Goal: Information Seeking & Learning: Learn about a topic

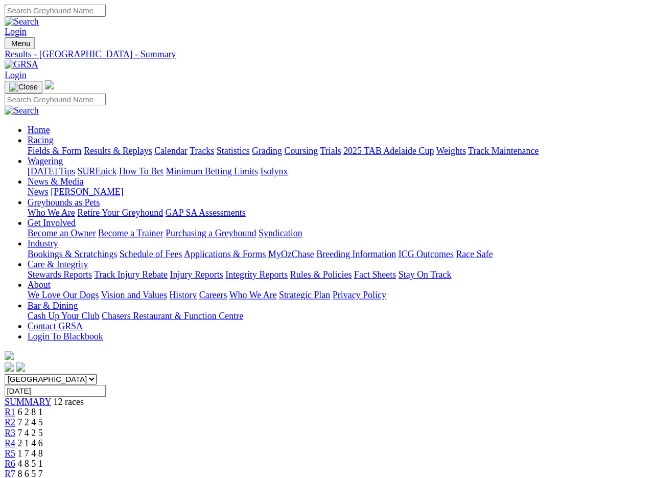
scroll to position [2, 0]
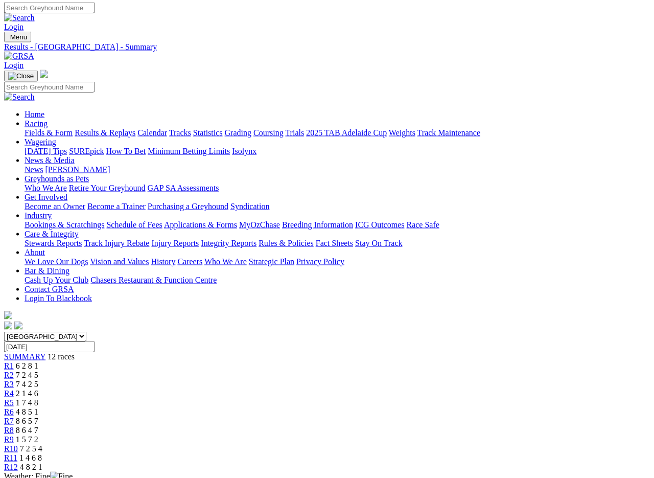
click at [34, 52] on img at bounding box center [19, 56] width 30 height 9
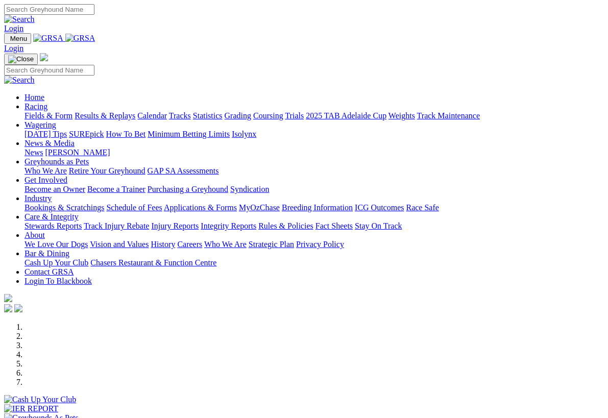
scroll to position [362, 0]
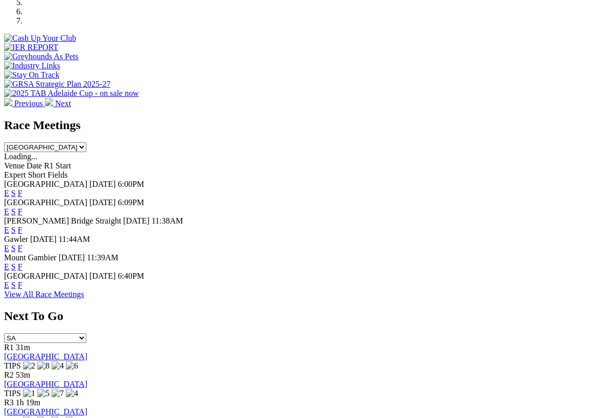
click at [22, 281] on link "F" at bounding box center [20, 285] width 5 height 9
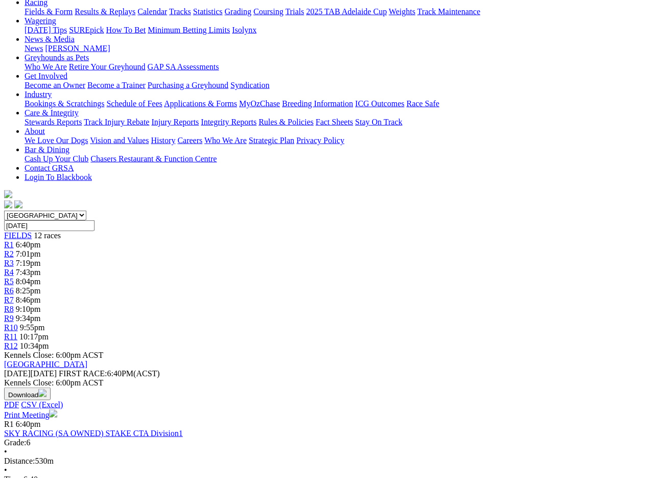
scroll to position [124, 0]
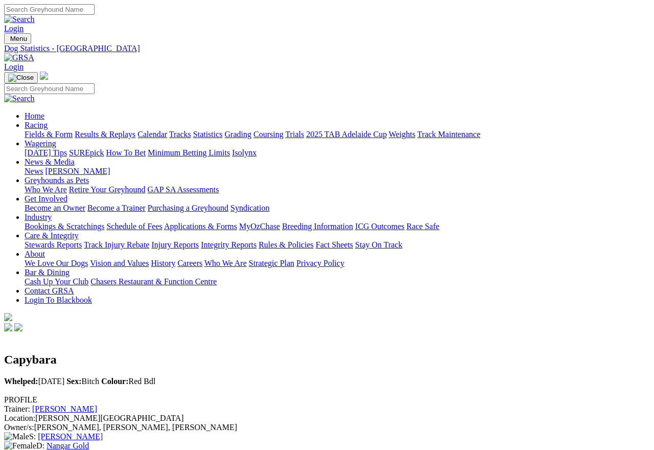
scroll to position [5, 0]
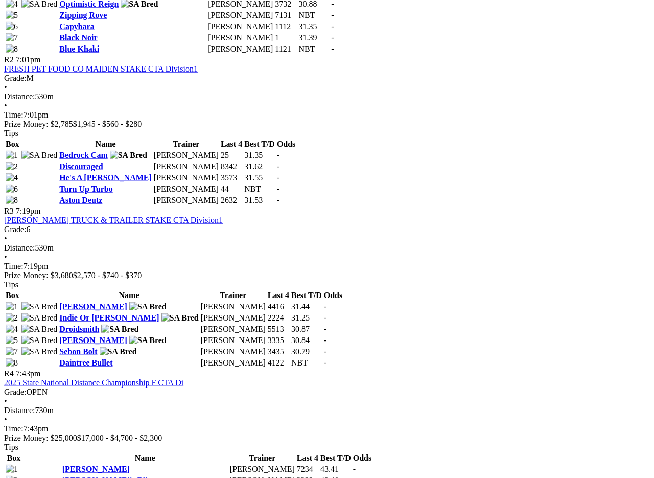
scroll to position [672, 0]
